Goal: Find specific page/section: Find specific page/section

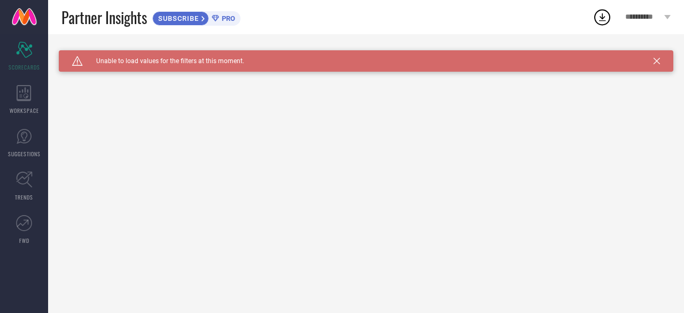
click at [654, 60] on icon at bounding box center [657, 61] width 6 height 6
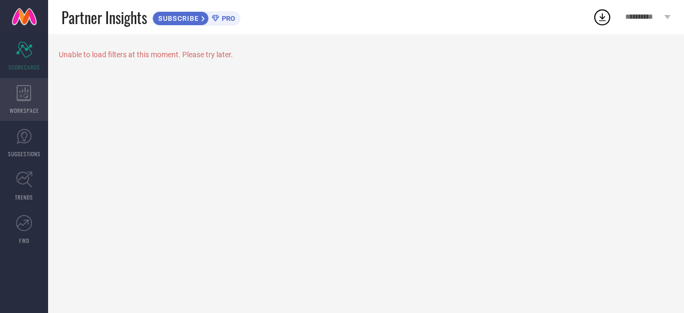
click at [26, 107] on span "WORKSPACE" at bounding box center [24, 110] width 29 height 8
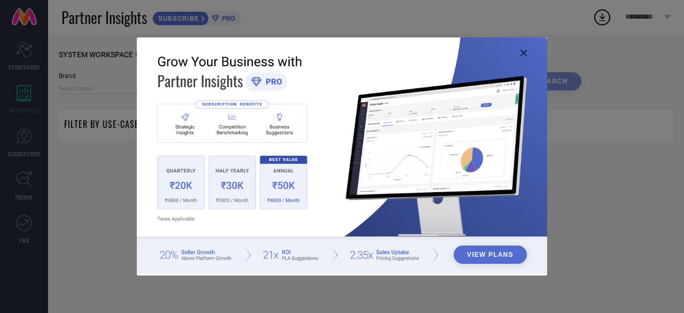
type input "1 STOP FASHION"
type input "All"
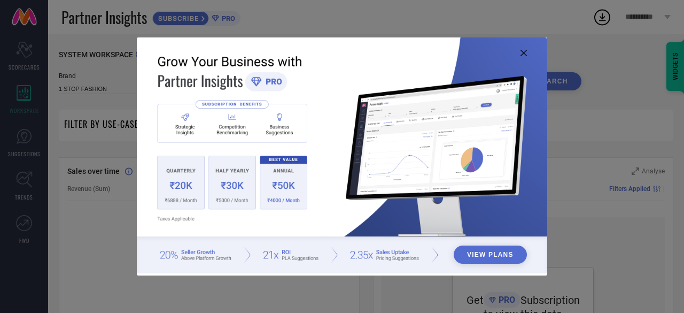
click at [523, 53] on icon at bounding box center [524, 53] width 6 height 6
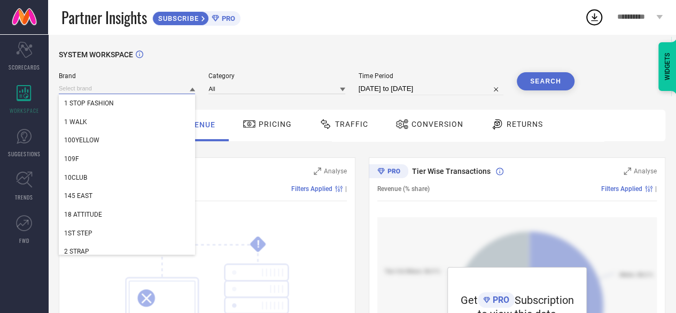
click at [134, 91] on input at bounding box center [127, 88] width 136 height 11
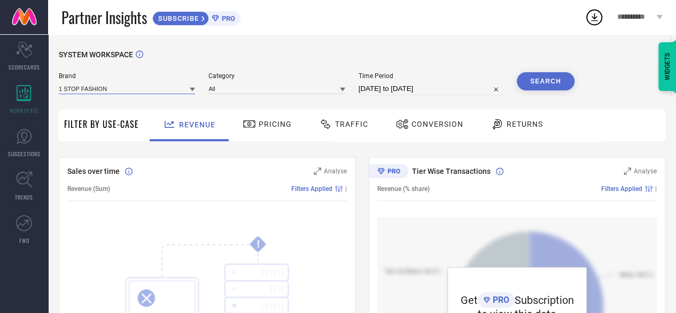
click at [134, 91] on input at bounding box center [127, 88] width 136 height 11
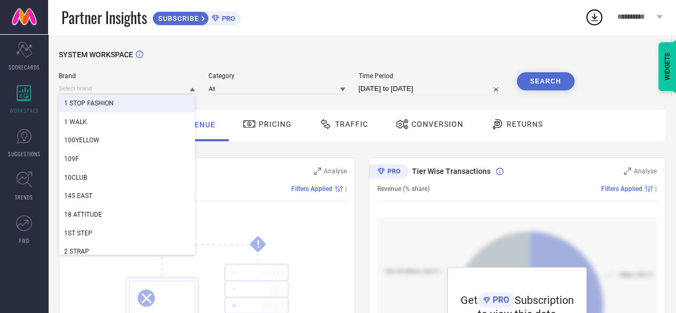
click at [136, 106] on div "1 STOP FASHION" at bounding box center [127, 103] width 136 height 18
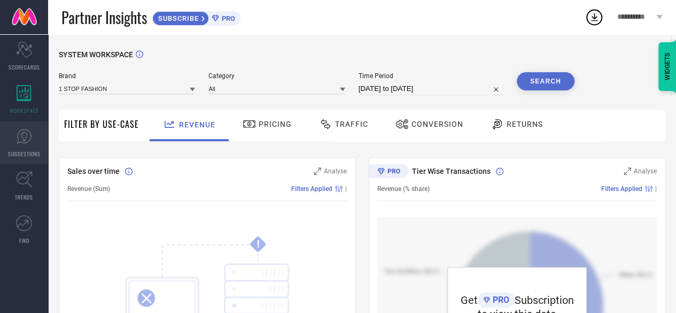
click at [28, 138] on icon at bounding box center [24, 136] width 16 height 16
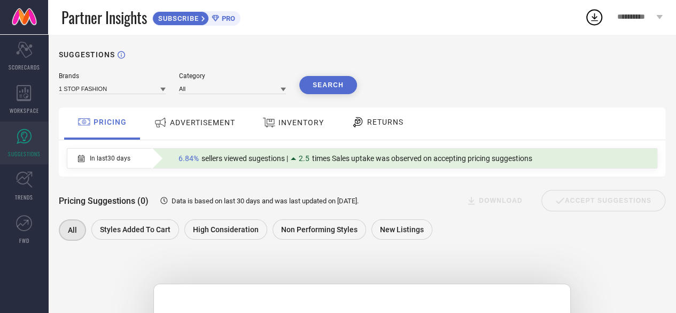
click at [385, 132] on div "RETURNS" at bounding box center [377, 123] width 79 height 32
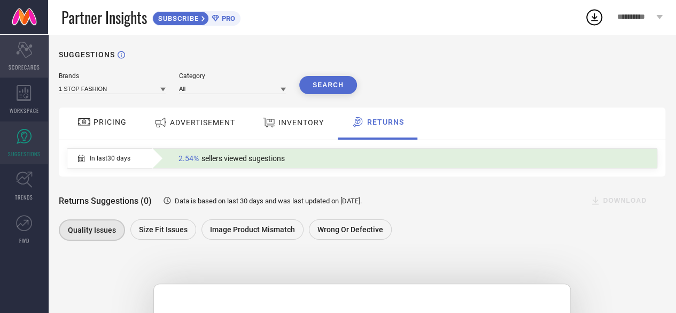
click at [22, 60] on div "Scorecard SCORECARDS" at bounding box center [24, 56] width 48 height 43
